Goal: Task Accomplishment & Management: Manage account settings

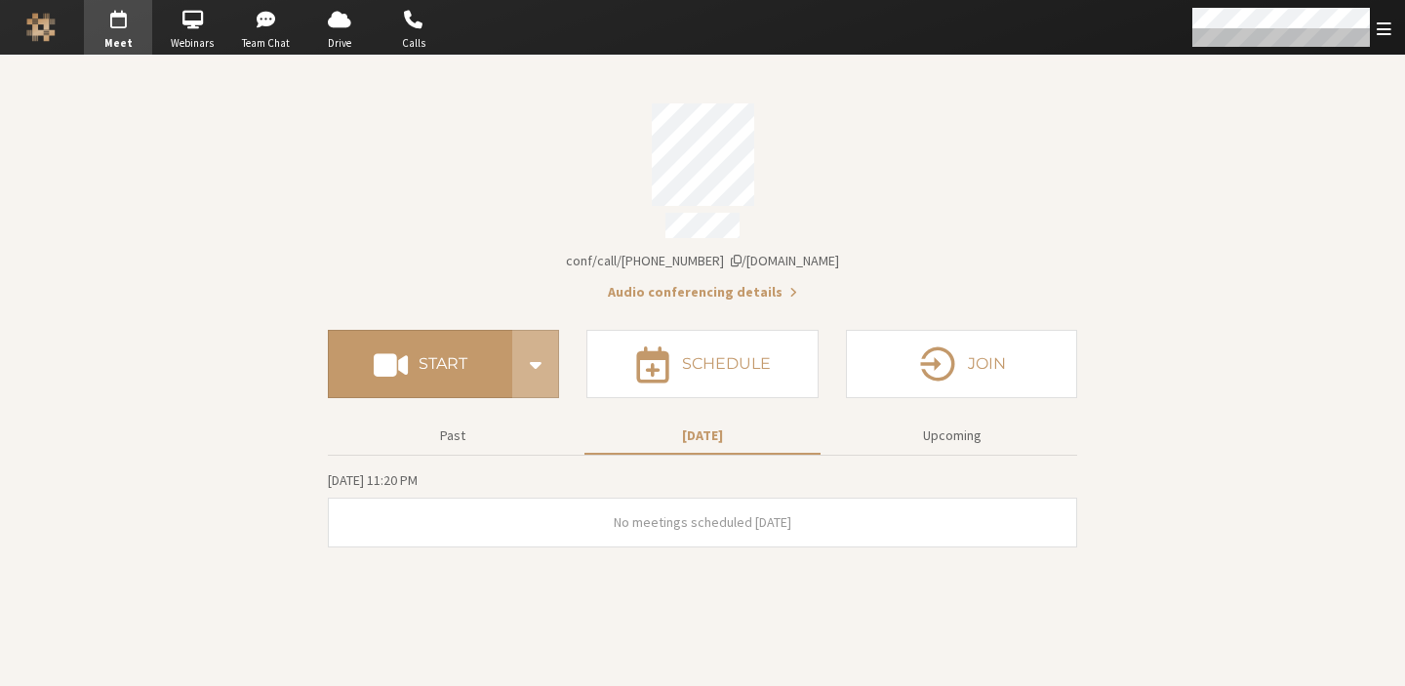
click at [1169, 391] on section "Meeting link [DOMAIN_NAME]/conf/call/7919820 Audio conferencing details Start S…" at bounding box center [702, 371] width 1405 height 630
click at [435, 424] on button "Past" at bounding box center [453, 435] width 236 height 34
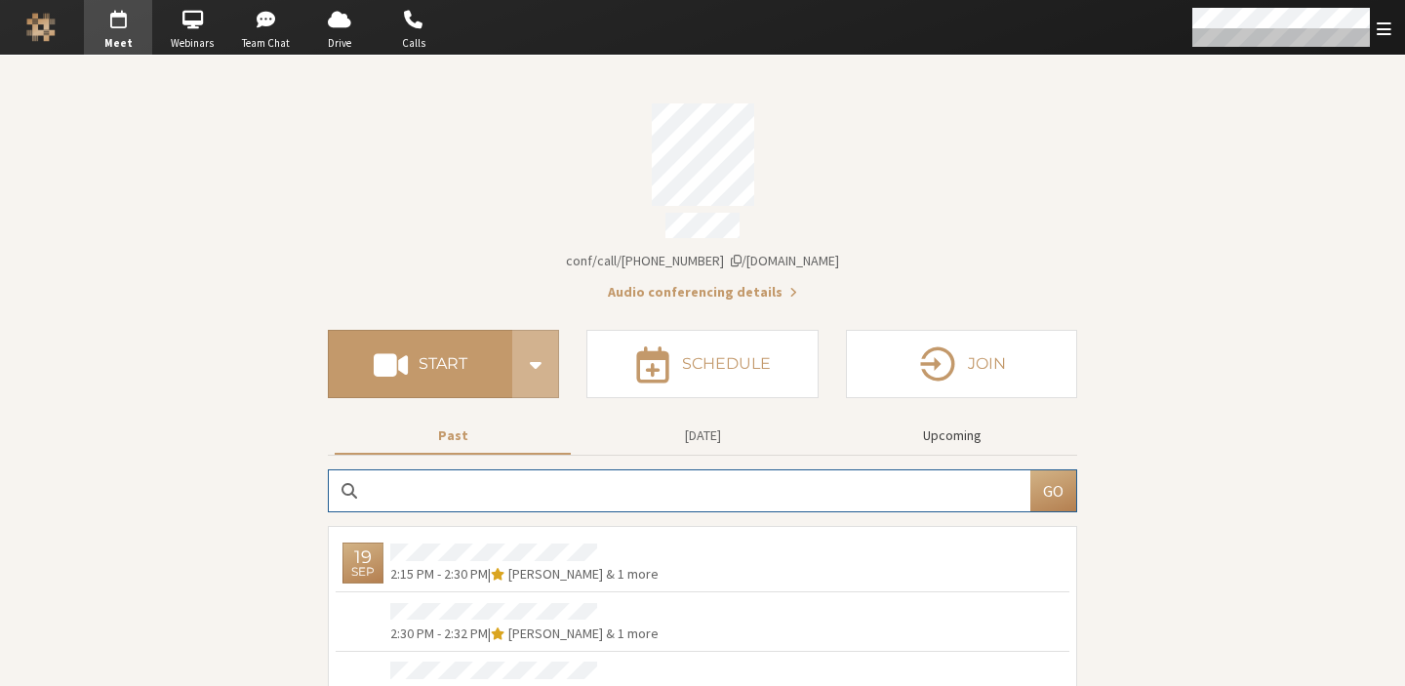
click at [977, 440] on button "Upcoming" at bounding box center [952, 435] width 236 height 34
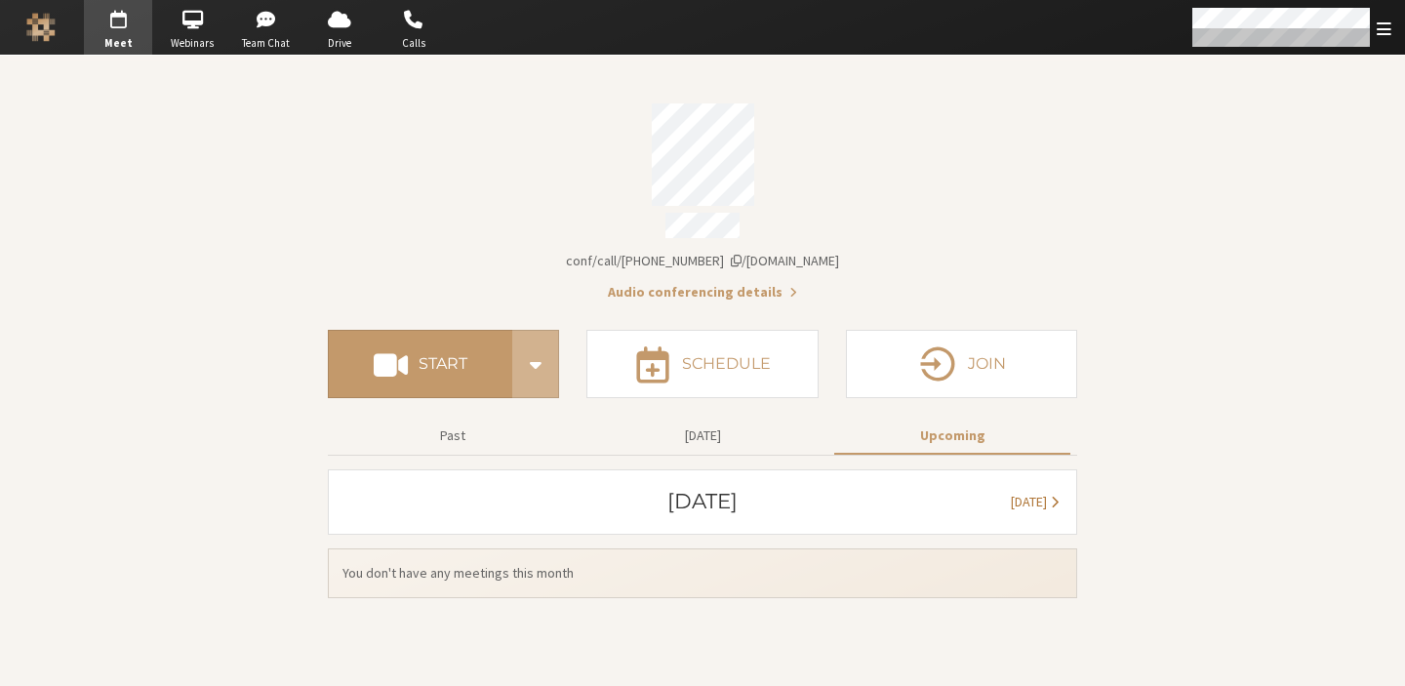
click at [1000, 502] on button "[DATE]" at bounding box center [1034, 502] width 69 height 36
click at [1185, 498] on section "Meeting link [DOMAIN_NAME]/conf/call/7919820 Audio conferencing details Start S…" at bounding box center [702, 371] width 1405 height 630
click at [386, 493] on span "[DATE]" at bounding box center [376, 502] width 36 height 18
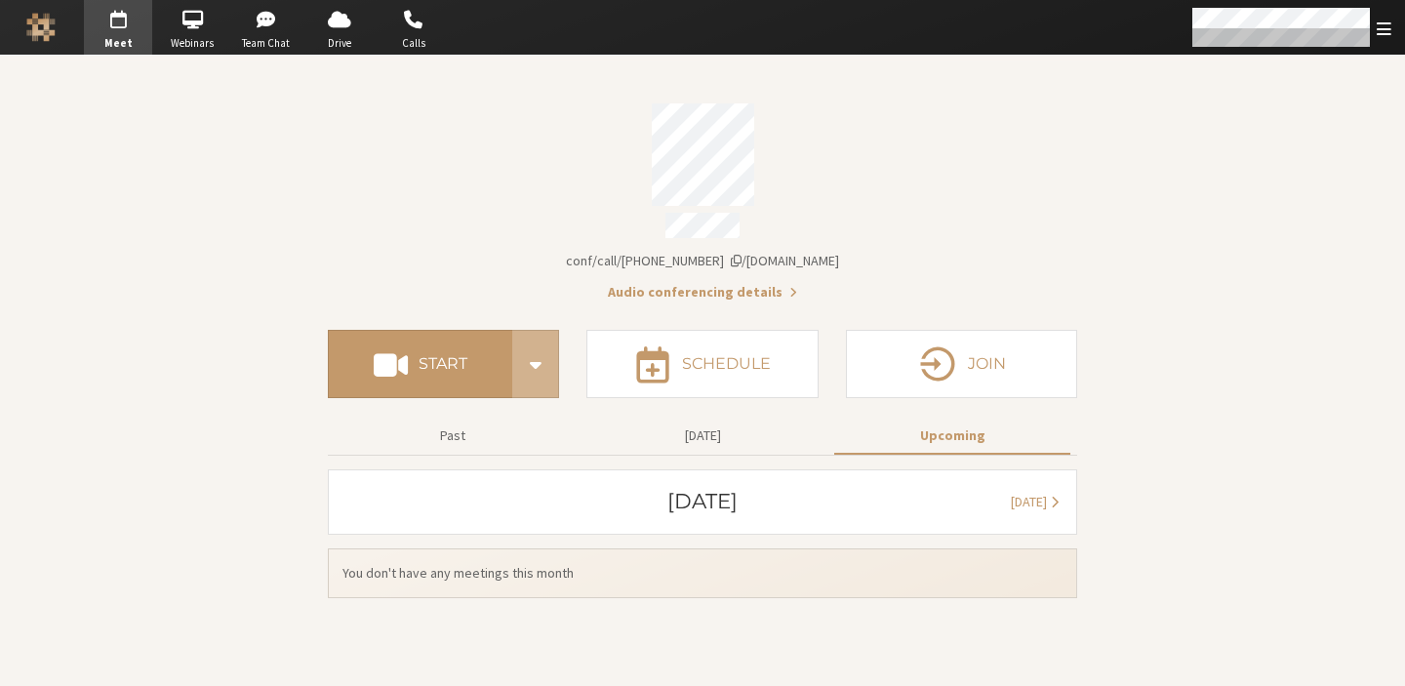
click at [173, 366] on section "Meeting link iotum.callbridge.rocks/conf/call/7919820 Audio conferencing detail…" at bounding box center [702, 371] width 1405 height 630
click at [1383, 40] on div "Open menu" at bounding box center [1289, 27] width 230 height 55
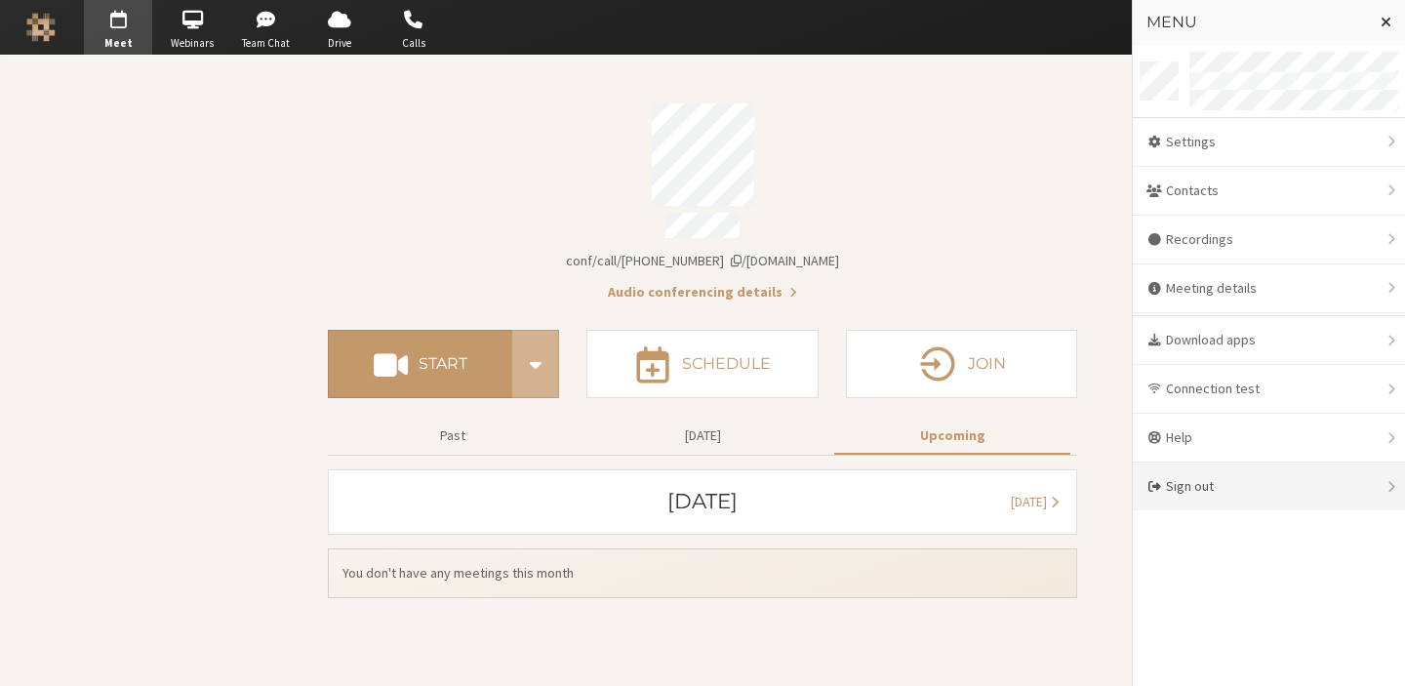
click at [1260, 474] on div "Sign out" at bounding box center [1268, 486] width 272 height 48
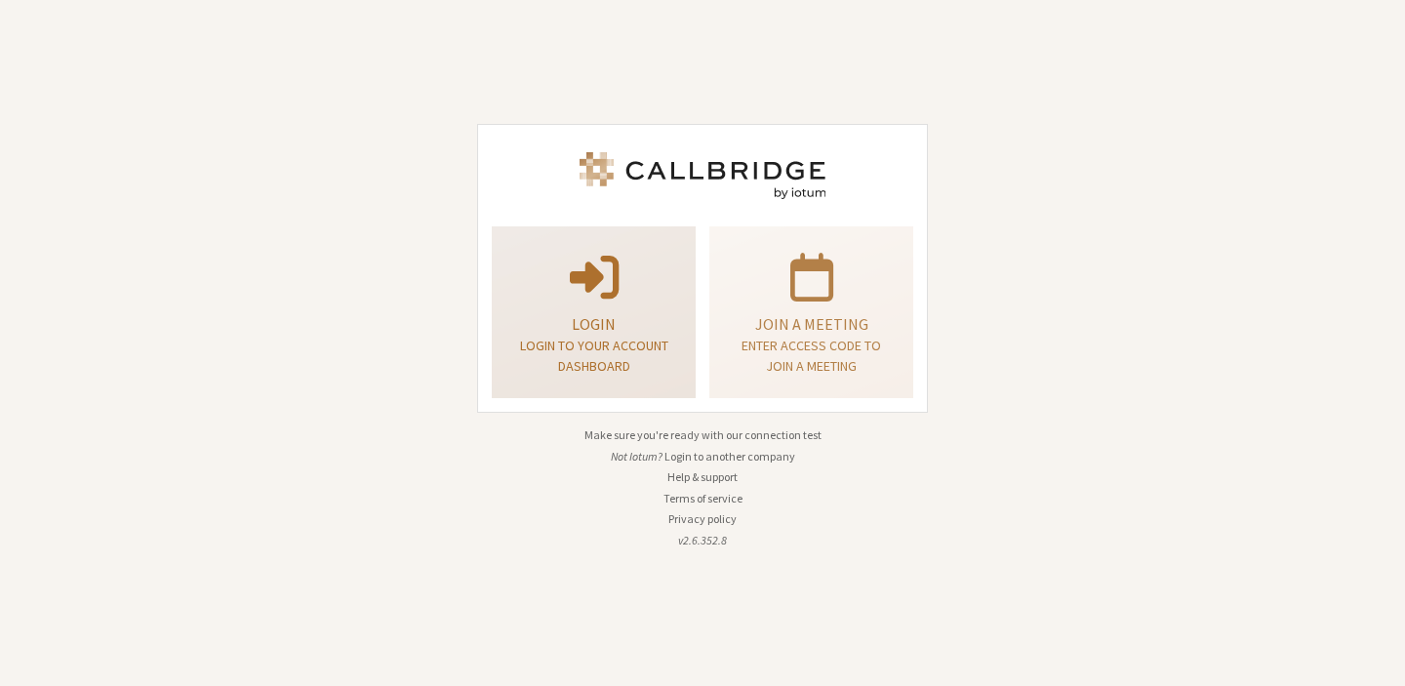
click at [623, 359] on p "Login to your account dashboard" at bounding box center [593, 356] width 155 height 41
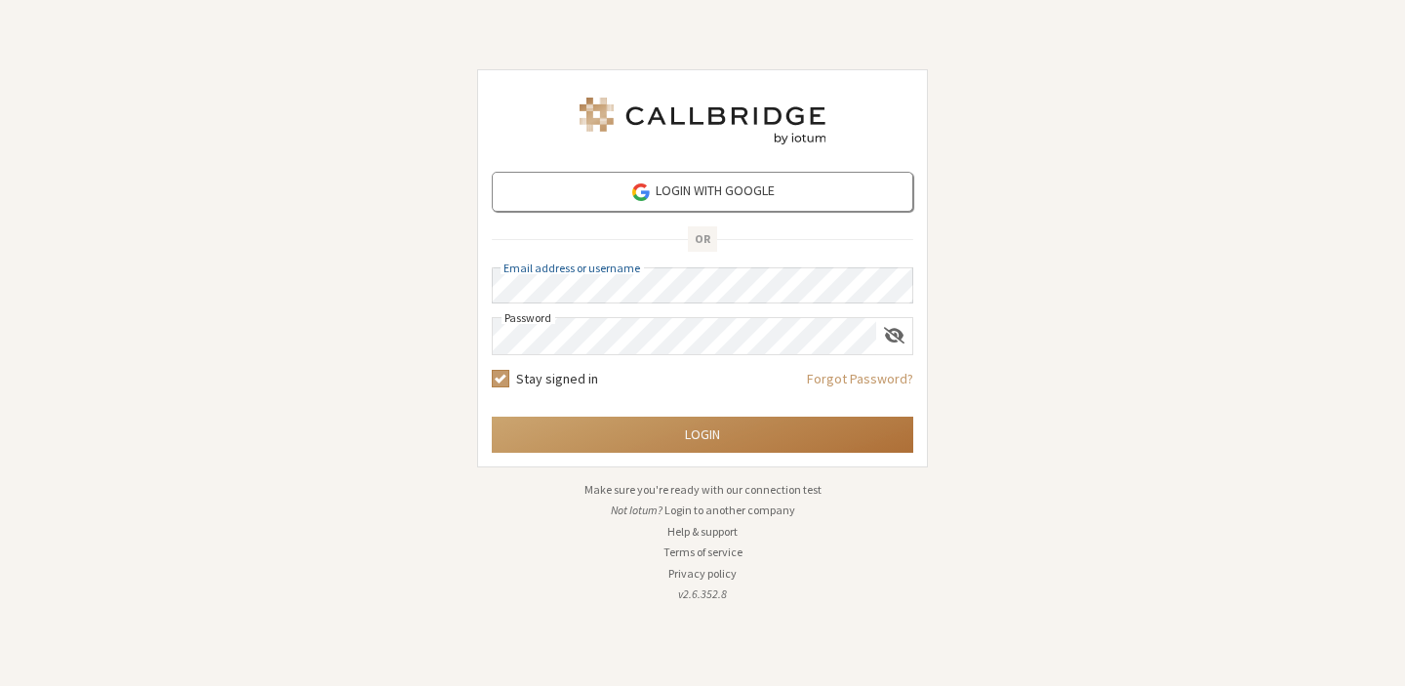
click at [706, 426] on button "Login" at bounding box center [702, 435] width 421 height 36
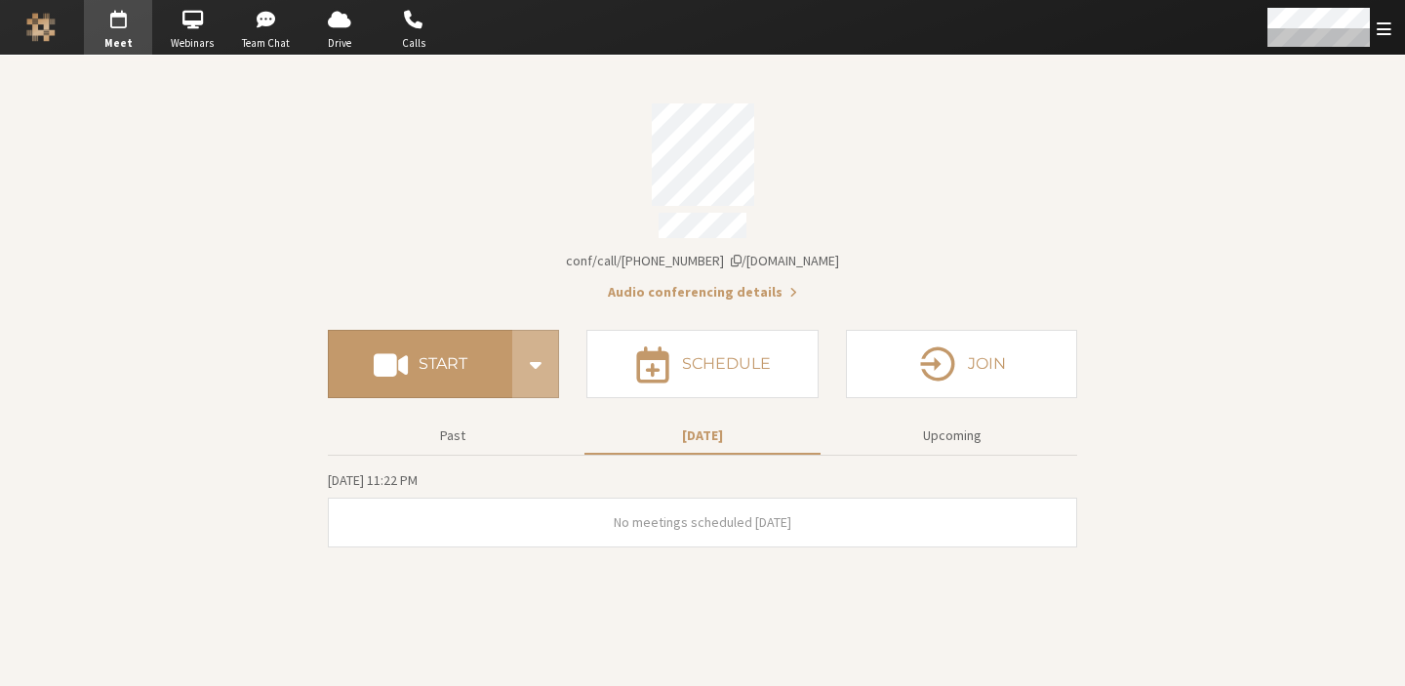
click at [728, 517] on span "No meetings scheduled [DATE]" at bounding box center [703, 522] width 178 height 18
click at [931, 446] on div "Past [DATE] Upcoming" at bounding box center [702, 436] width 749 height 37
click at [959, 431] on button "Upcoming" at bounding box center [952, 435] width 236 height 34
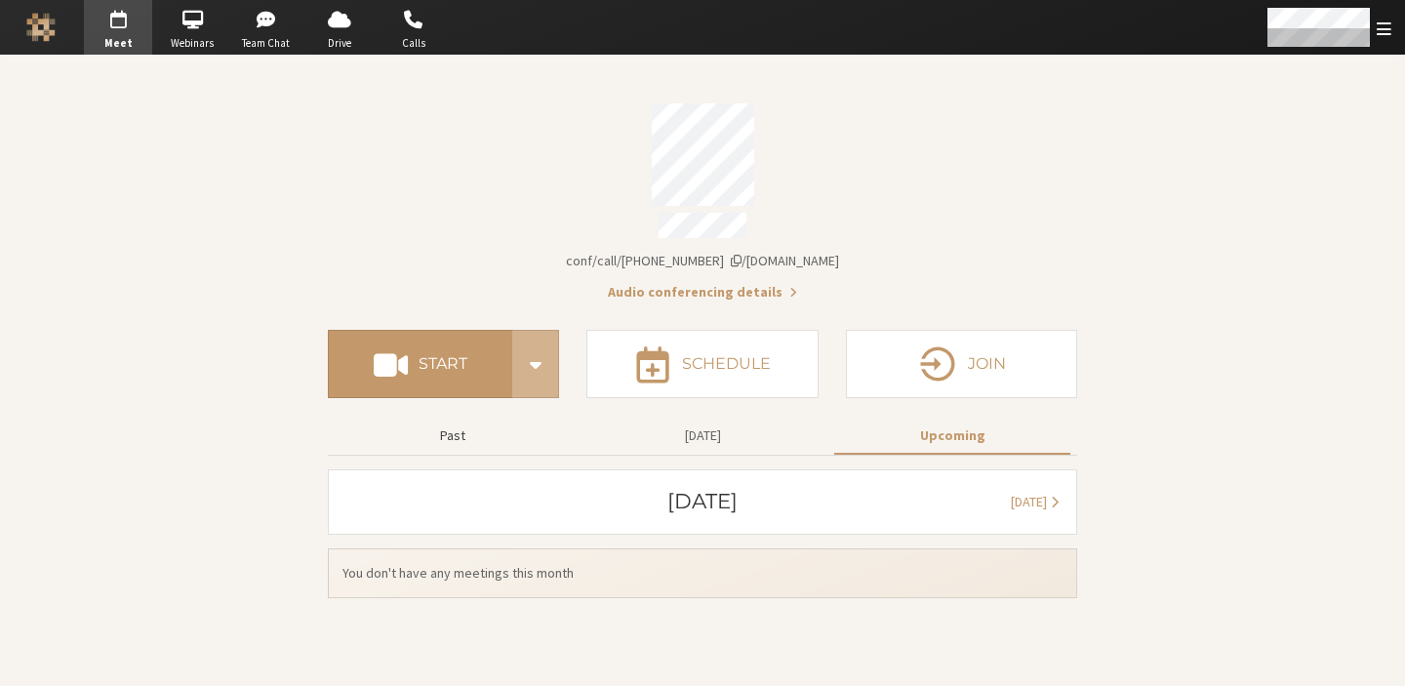
click at [461, 421] on button "Past" at bounding box center [453, 435] width 236 height 34
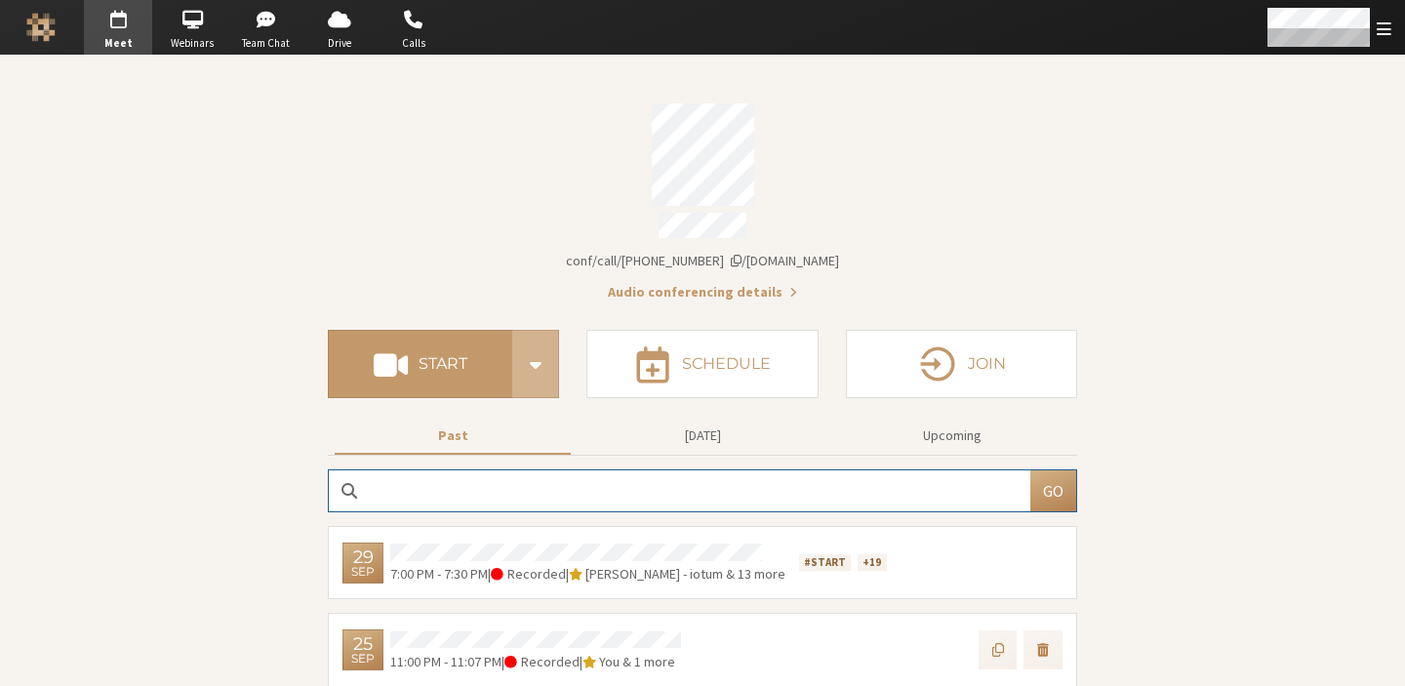
click at [444, 226] on div "Account details" at bounding box center [702, 228] width 749 height 31
click at [741, 254] on span "Account details" at bounding box center [736, 261] width 11 height 14
